Goal: Task Accomplishment & Management: Complete application form

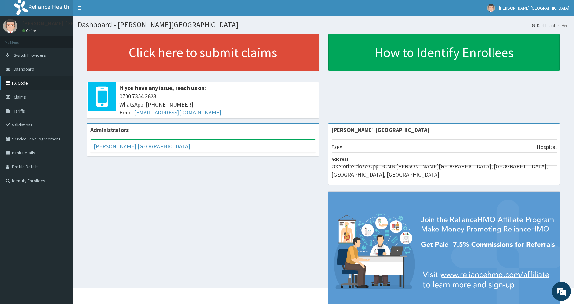
click at [17, 84] on link "PA Code" at bounding box center [36, 83] width 73 height 14
click at [20, 97] on span "Claims" at bounding box center [20, 97] width 12 height 6
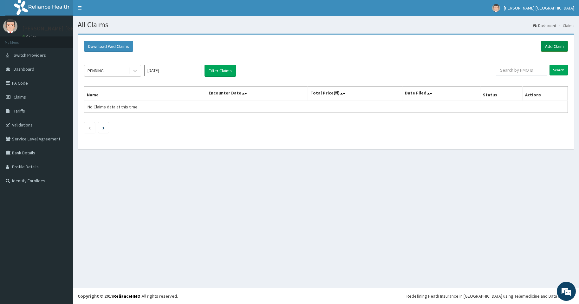
click at [547, 46] on link "Add Claim" at bounding box center [554, 46] width 27 height 11
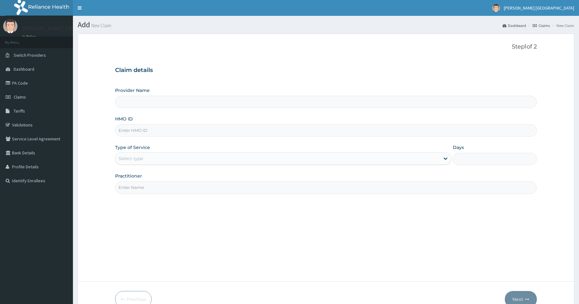
type input "[PERSON_NAME] [GEOGRAPHIC_DATA]"
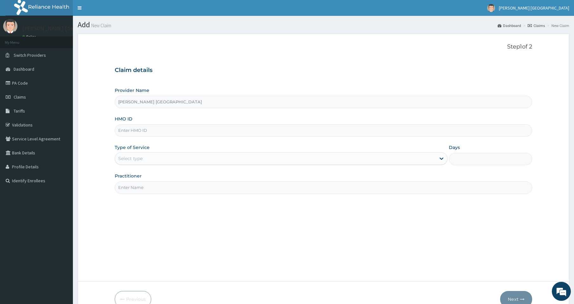
paste input "DTE/10013/B"
type input "DTE/10013/B"
click at [139, 160] on div "Select type" at bounding box center [130, 158] width 24 height 6
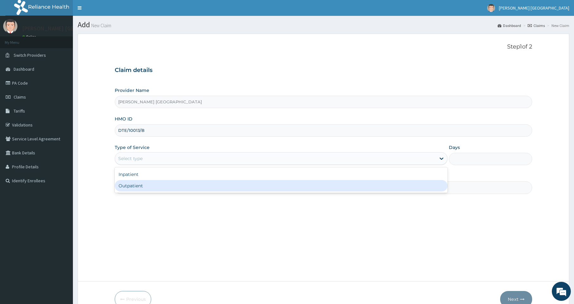
click at [133, 185] on div "Outpatient" at bounding box center [281, 185] width 333 height 11
type input "1"
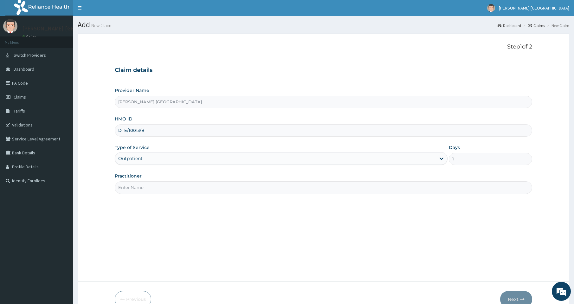
click at [136, 186] on input "Practitioner" at bounding box center [324, 187] width 418 height 12
type input "d"
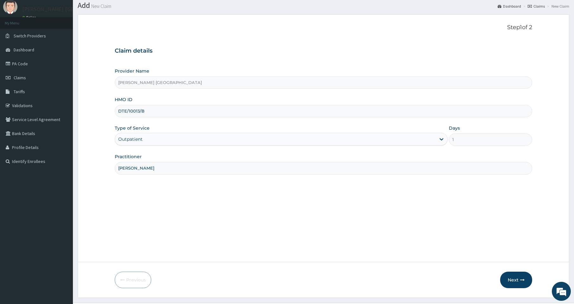
scroll to position [34, 0]
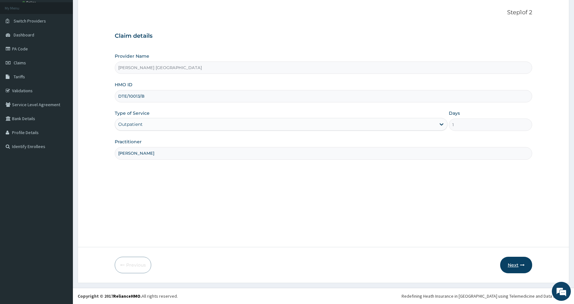
type input "DR. F A DOSUMU"
click at [509, 260] on button "Next" at bounding box center [516, 265] width 32 height 16
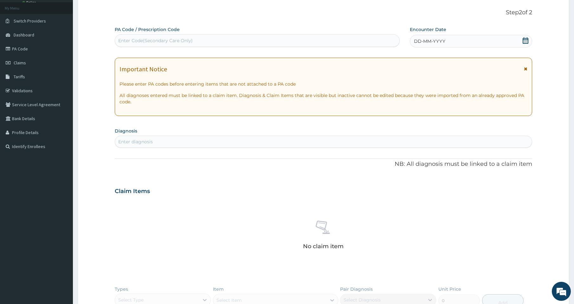
click at [525, 42] on icon at bounding box center [525, 40] width 6 height 6
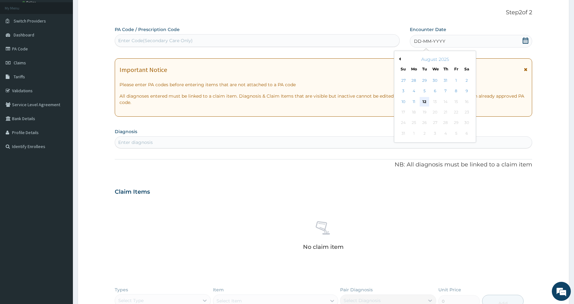
click at [425, 101] on div "12" at bounding box center [425, 102] width 10 height 10
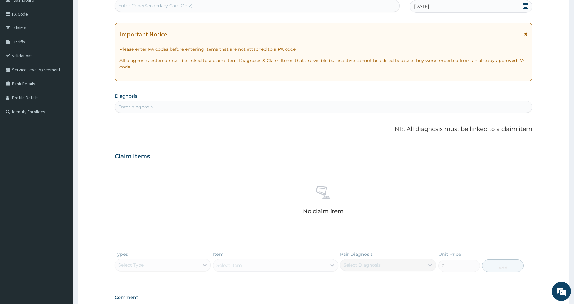
scroll to position [98, 0]
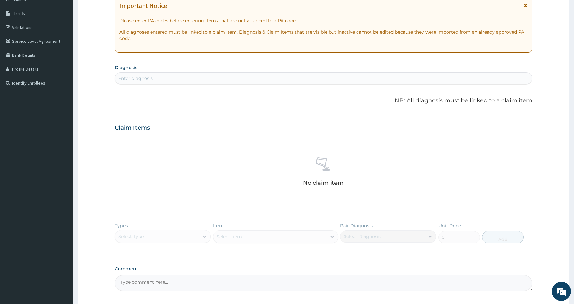
click at [269, 77] on div "Enter diagnosis" at bounding box center [323, 78] width 417 height 10
type input "MALARIA"
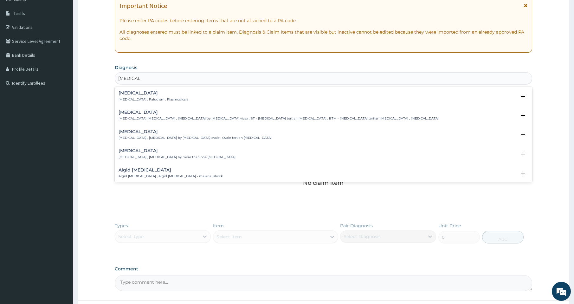
click at [159, 97] on div "Malaria Malaria , Paludism , Plasmodiosis" at bounding box center [154, 96] width 70 height 11
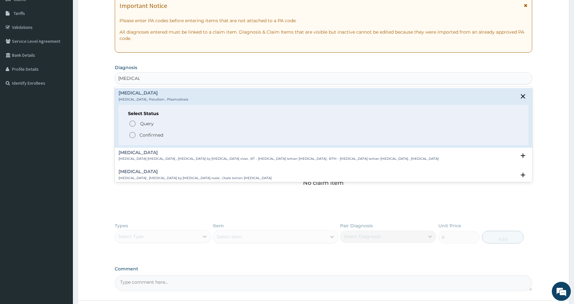
click at [133, 135] on icon "status option filled" at bounding box center [133, 135] width 8 height 8
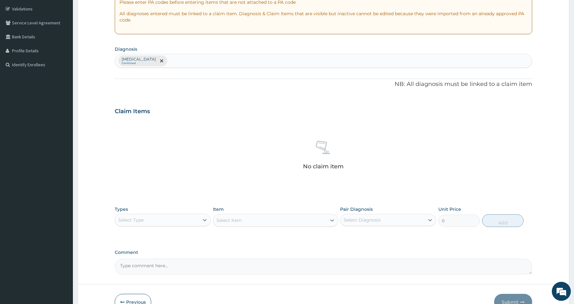
scroll to position [153, 0]
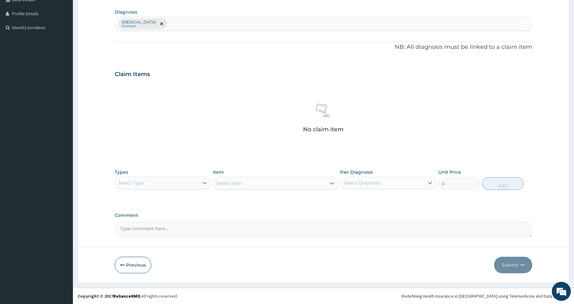
click at [160, 186] on div "Select Type" at bounding box center [157, 183] width 84 height 10
click at [143, 221] on div "Procedures" at bounding box center [163, 221] width 96 height 11
click at [237, 183] on div "Select Item" at bounding box center [229, 183] width 25 height 6
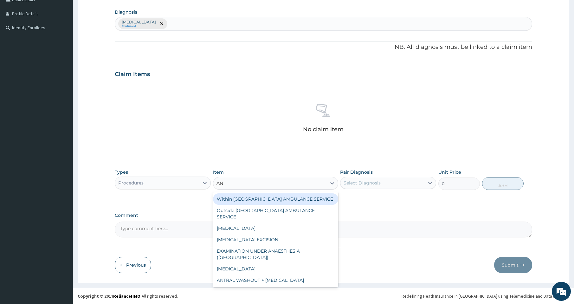
type input "ANC"
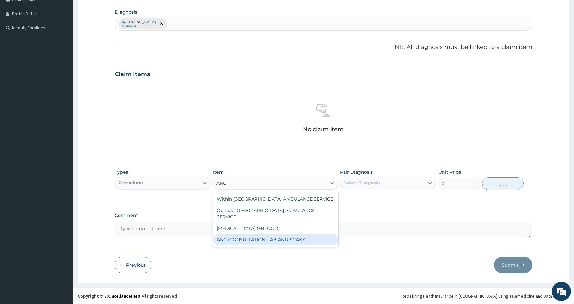
click at [246, 234] on div "ANC (CONSULTATION, LAB AND SCANS)" at bounding box center [275, 239] width 125 height 11
type input "40000"
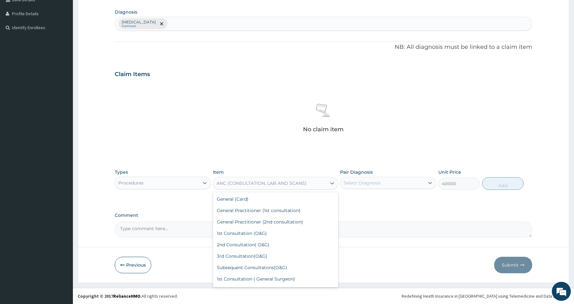
click at [248, 184] on div "ANC (CONSULTATION, LAB AND SCANS)" at bounding box center [262, 183] width 90 height 6
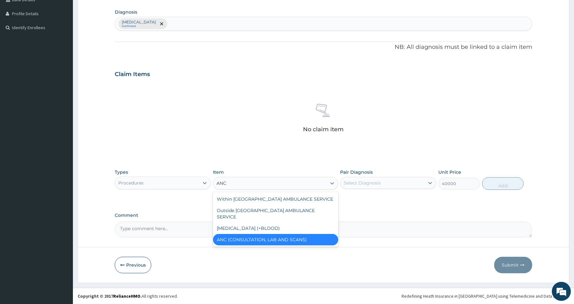
scroll to position [0, 0]
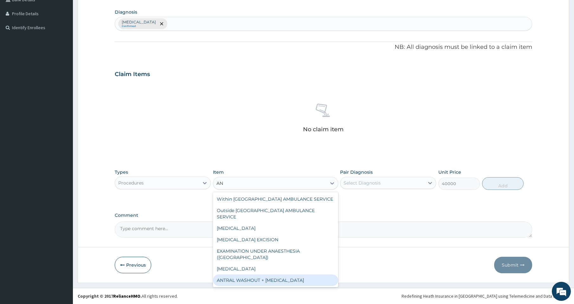
type input "A"
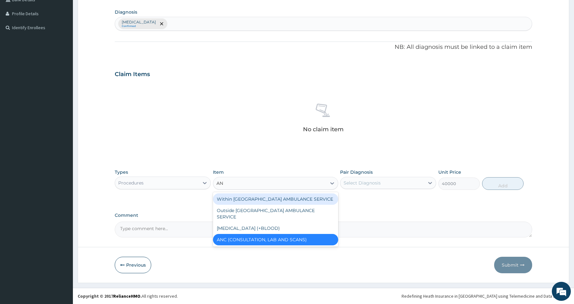
type input "ANC"
click at [233, 234] on div "ANC (CONSULTATION, LAB AND SCANS)" at bounding box center [275, 239] width 125 height 11
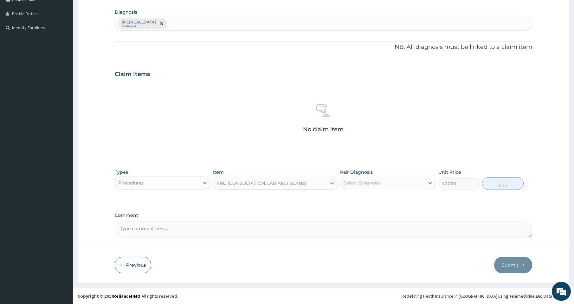
click at [269, 185] on div "ANC (CONSULTATION, LAB AND SCANS)" at bounding box center [262, 183] width 90 height 6
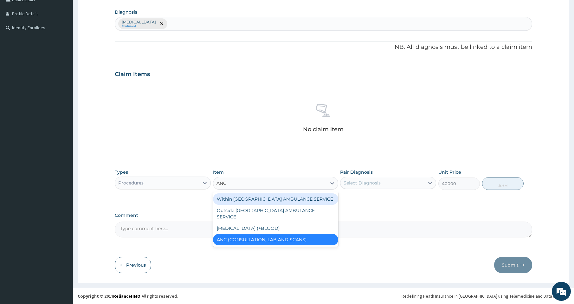
type input "ANC"
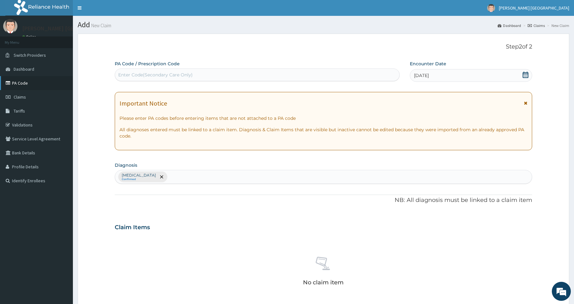
click at [21, 84] on link "PA Code" at bounding box center [36, 83] width 73 height 14
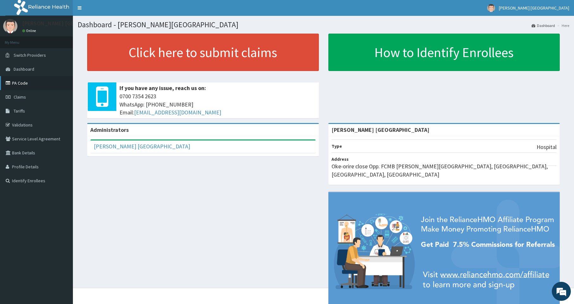
click at [23, 84] on link "PA Code" at bounding box center [36, 83] width 73 height 14
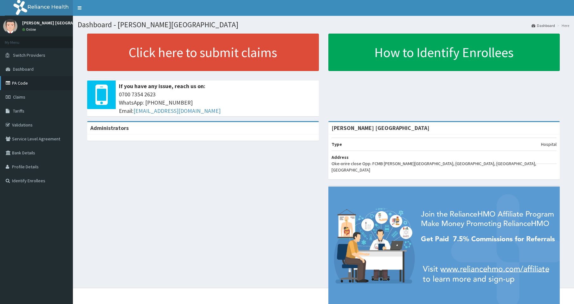
click at [19, 86] on link "PA Code" at bounding box center [36, 83] width 73 height 14
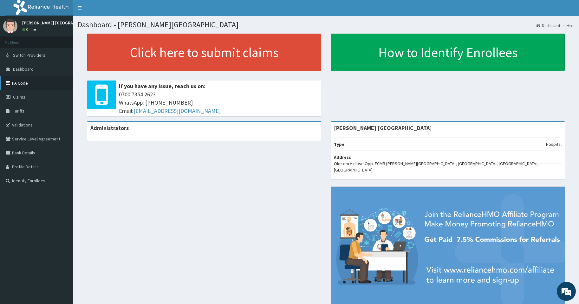
click at [23, 84] on link "PA Code" at bounding box center [36, 83] width 73 height 14
